Goal: Use online tool/utility: Utilize a website feature to perform a specific function

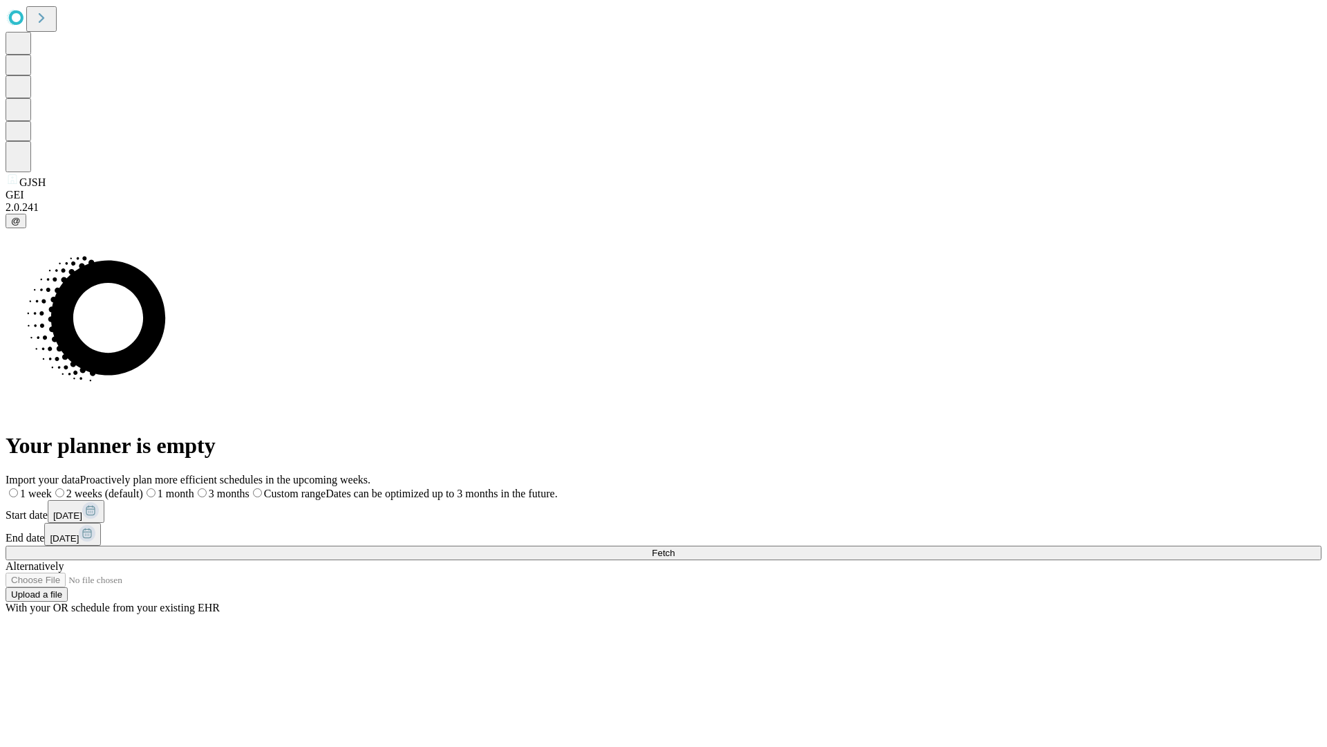
click at [675, 547] on span "Fetch" at bounding box center [663, 552] width 23 height 10
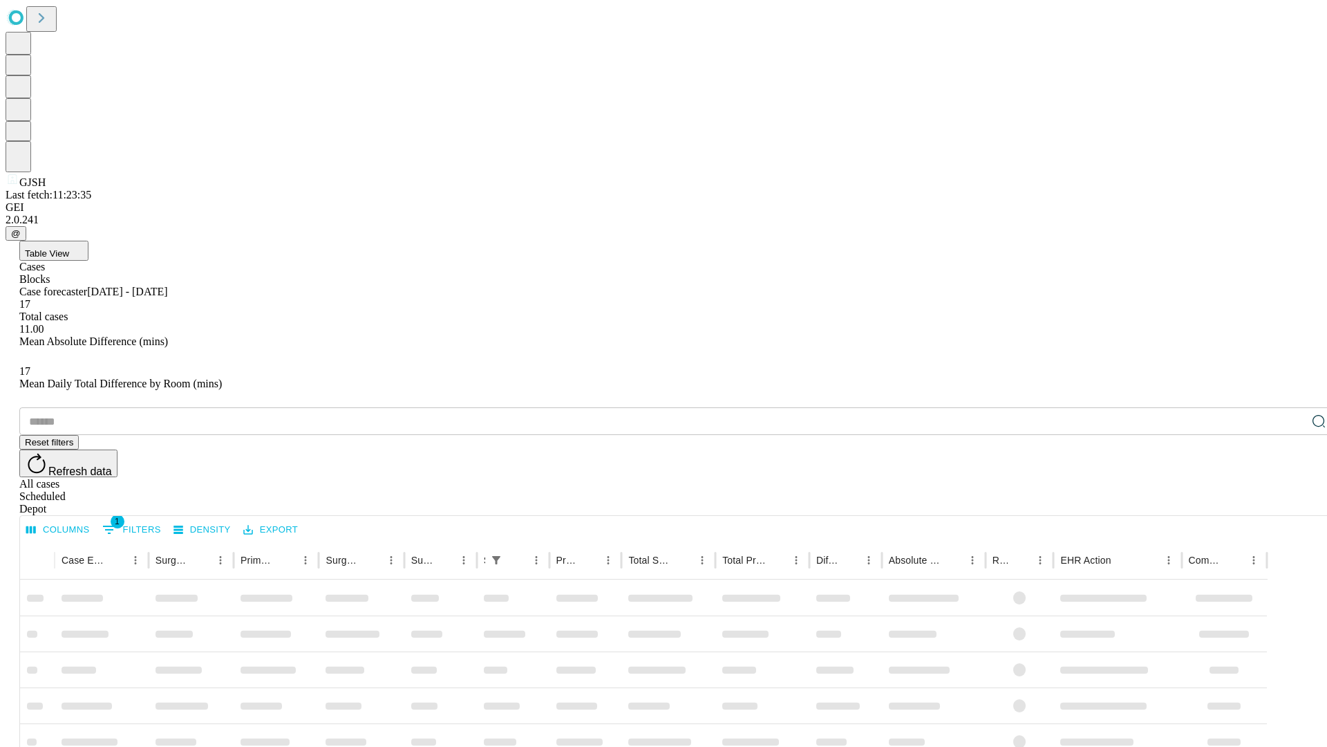
click at [69, 248] on span "Table View" at bounding box center [47, 253] width 44 height 10
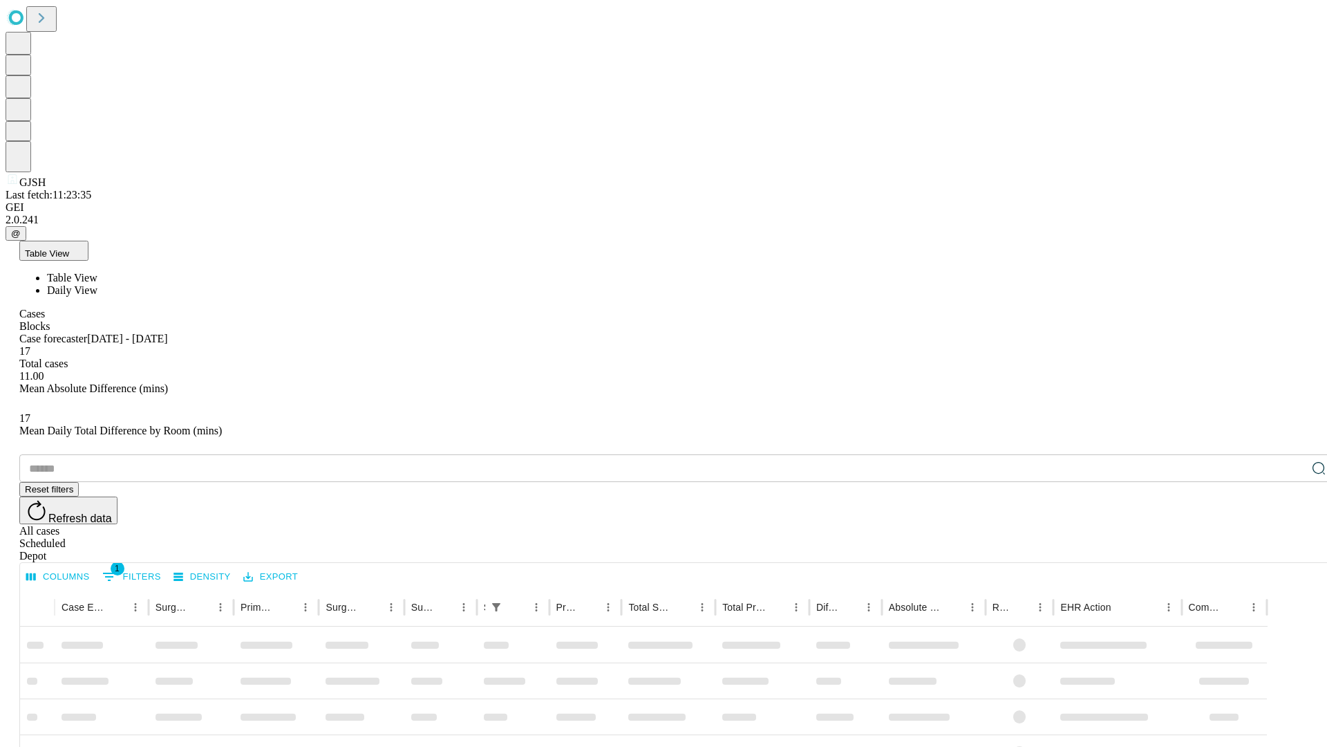
click at [97, 284] on span "Daily View" at bounding box center [72, 290] width 50 height 12
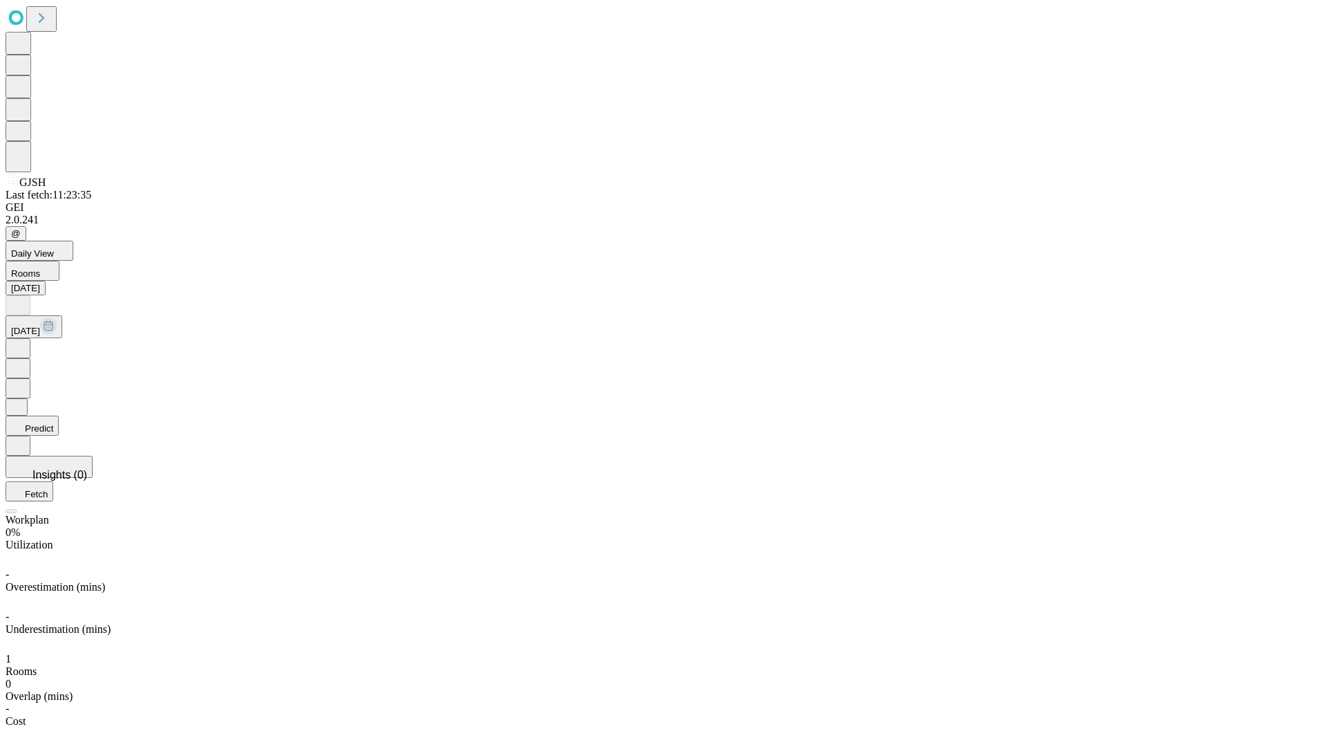
click at [59, 415] on button "Predict" at bounding box center [32, 425] width 53 height 20
